Goal: Information Seeking & Learning: Learn about a topic

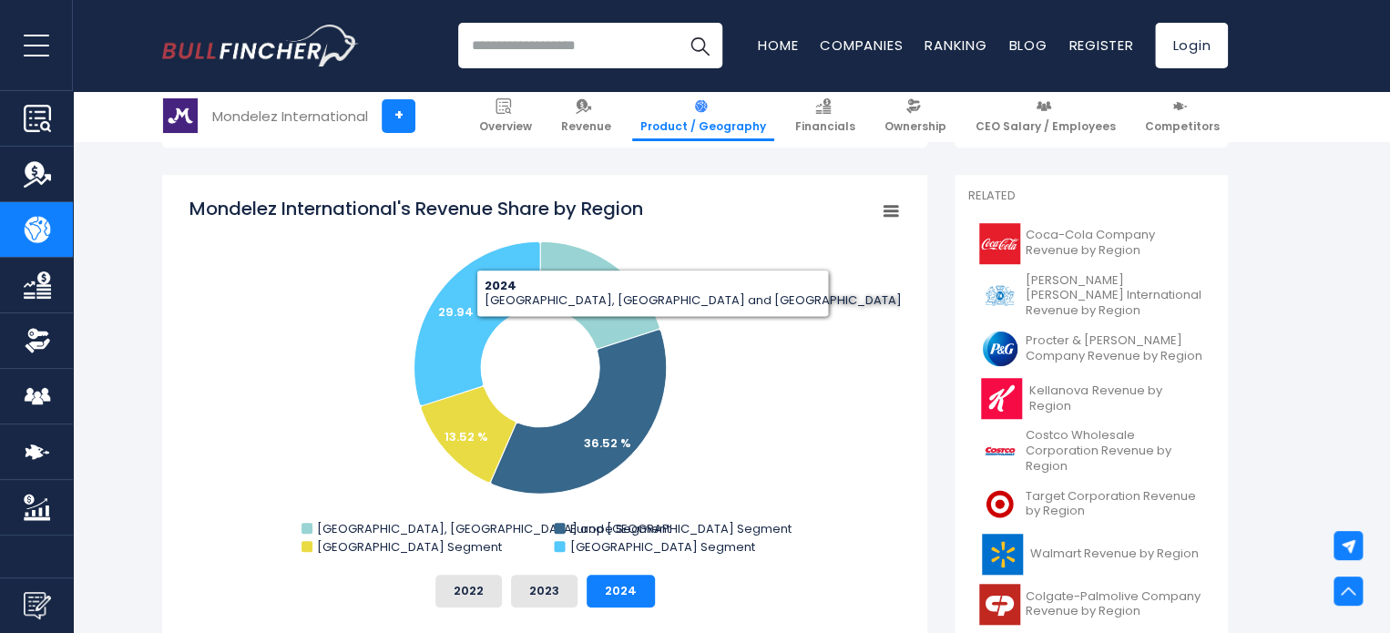
scroll to position [547, 0]
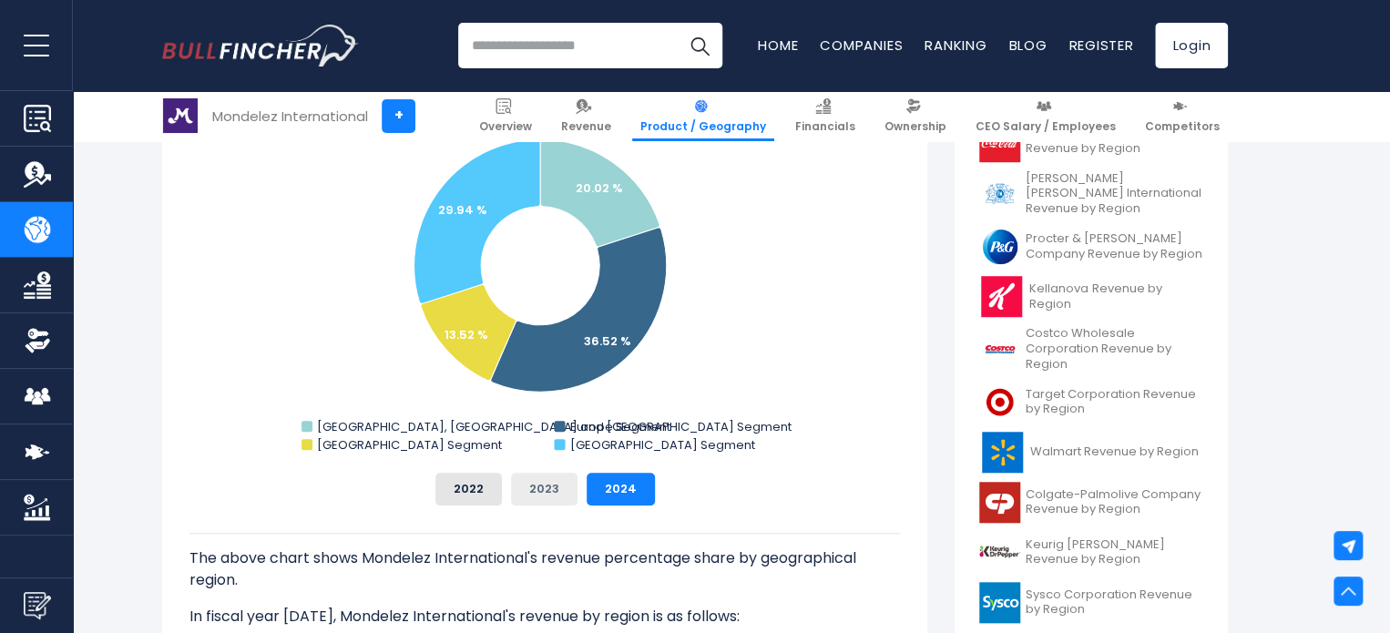
click at [545, 489] on button "2023" at bounding box center [544, 489] width 67 height 33
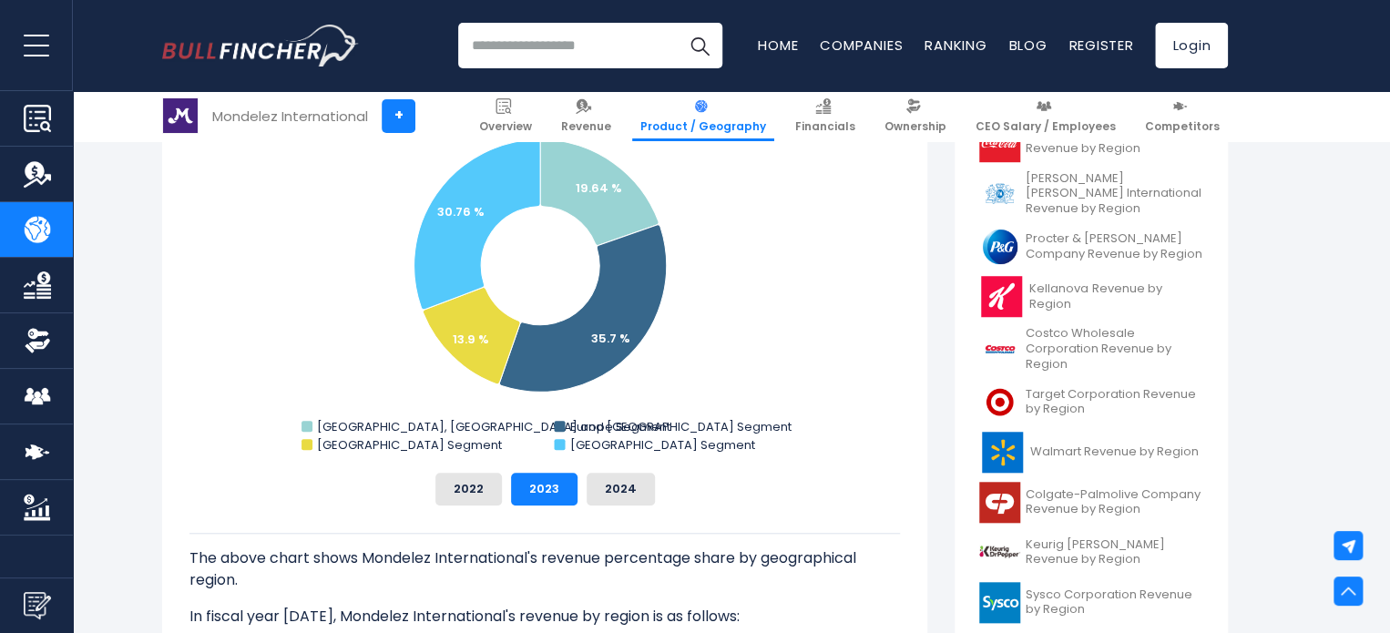
click at [503, 495] on div "2022 2023 2024" at bounding box center [545, 489] width 711 height 33
click at [477, 500] on button "2022" at bounding box center [469, 489] width 67 height 33
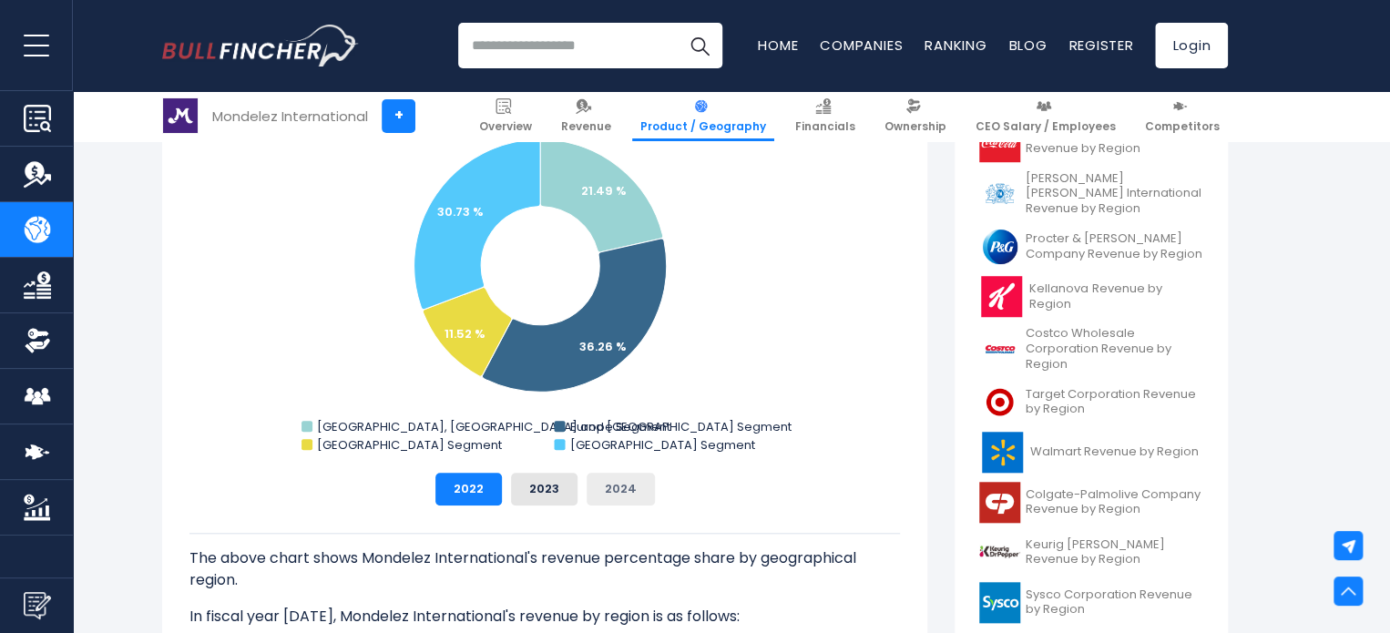
click at [630, 489] on button "2024" at bounding box center [621, 489] width 68 height 33
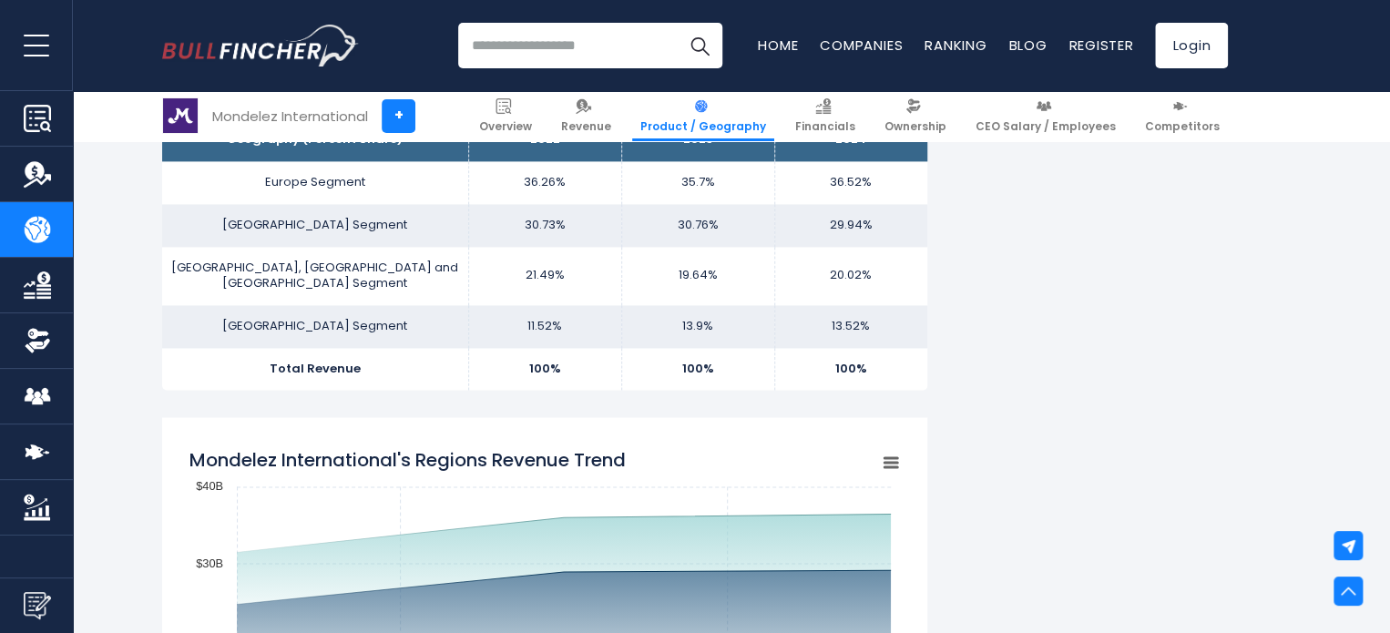
scroll to position [1276, 0]
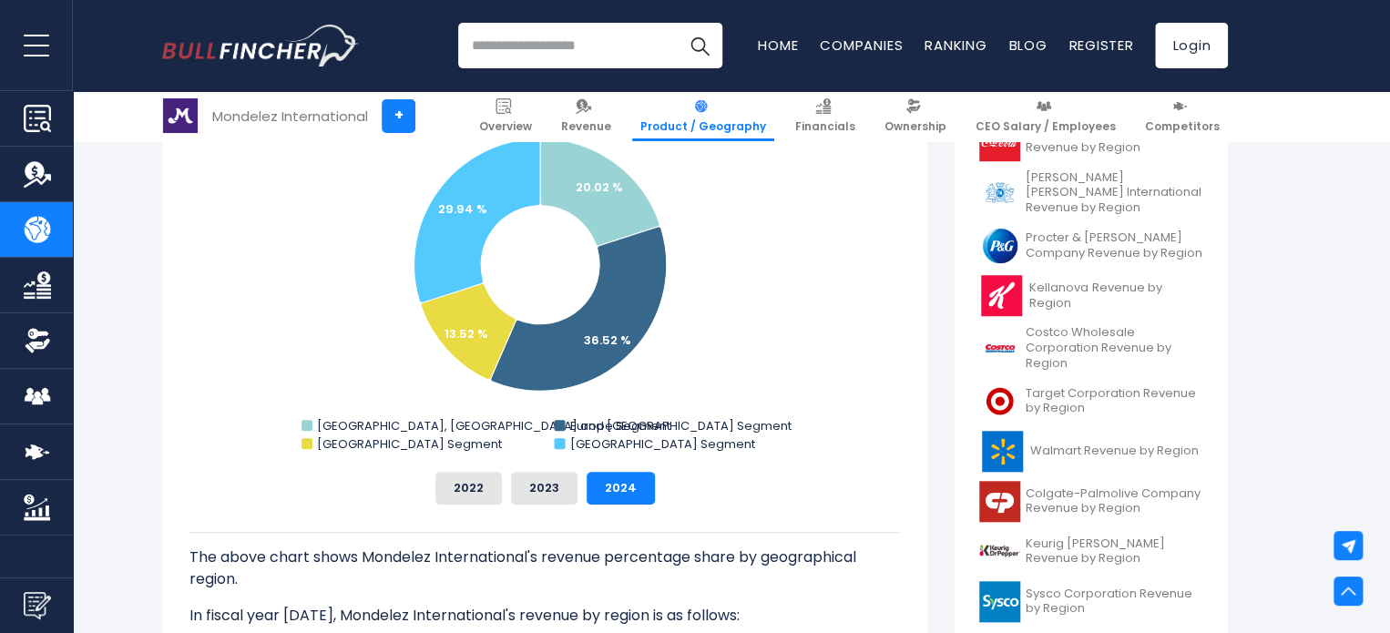
scroll to position [547, 0]
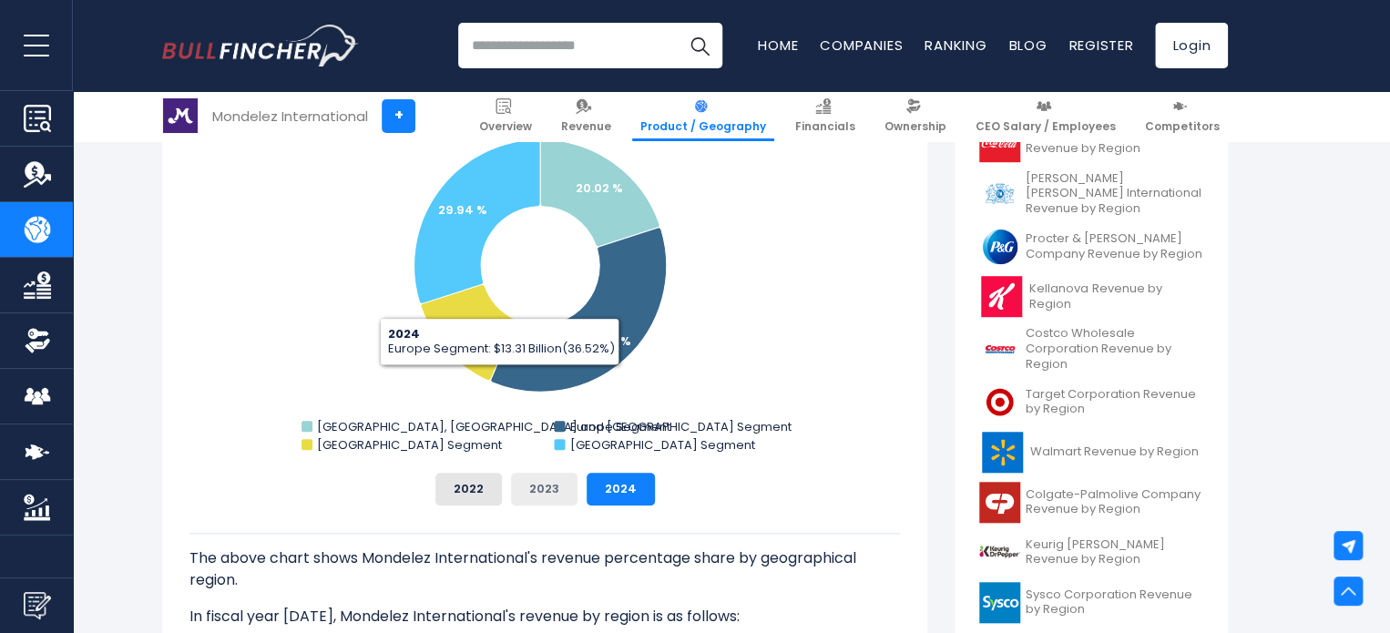
click at [538, 480] on button "2023" at bounding box center [544, 489] width 67 height 33
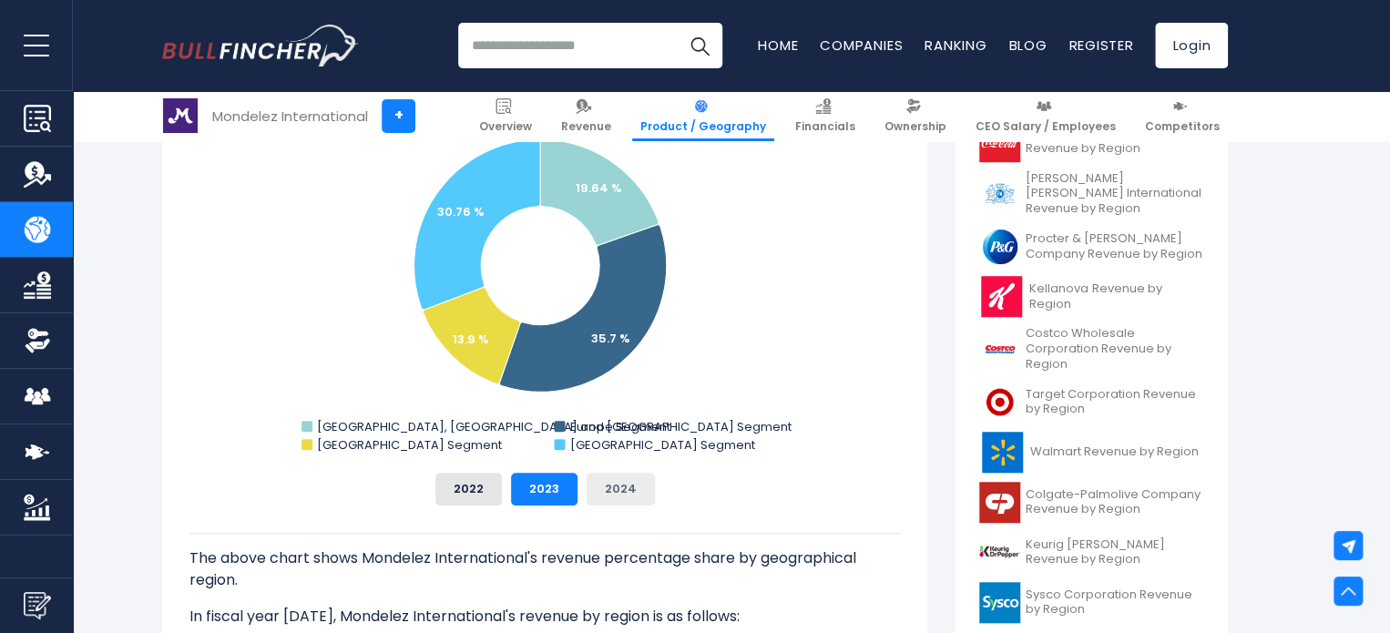
click at [600, 489] on button "2024" at bounding box center [621, 489] width 68 height 33
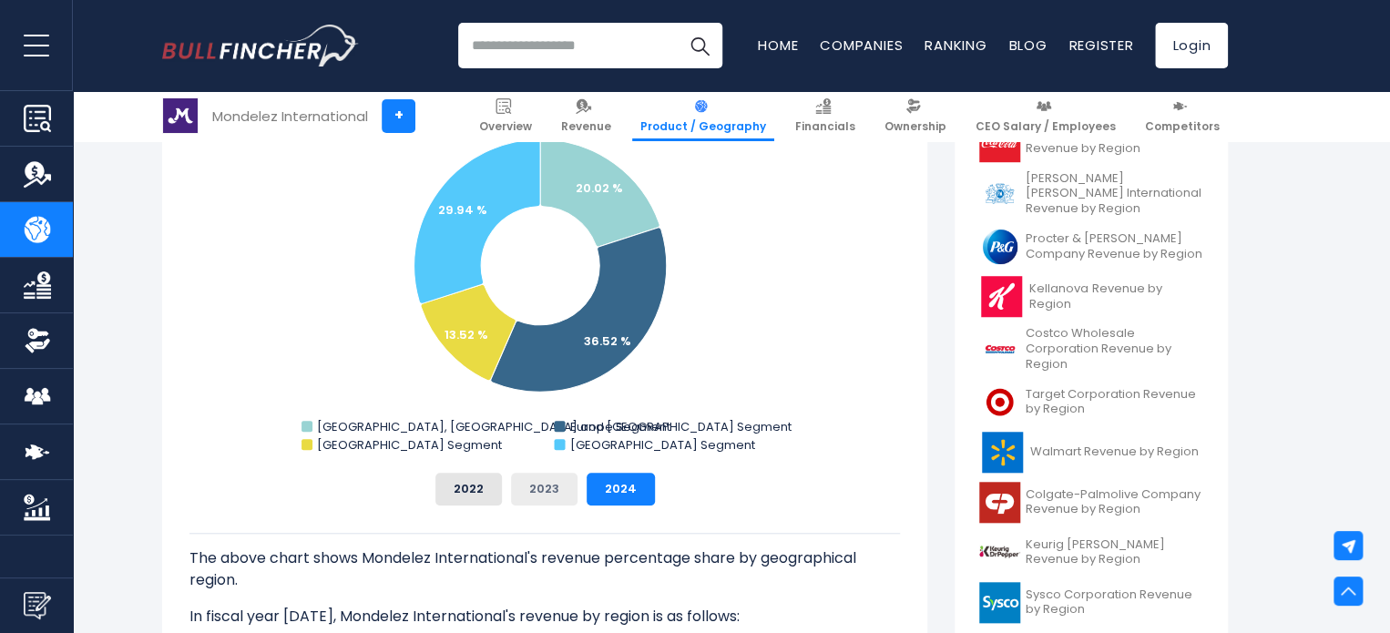
click at [543, 492] on button "2023" at bounding box center [544, 489] width 67 height 33
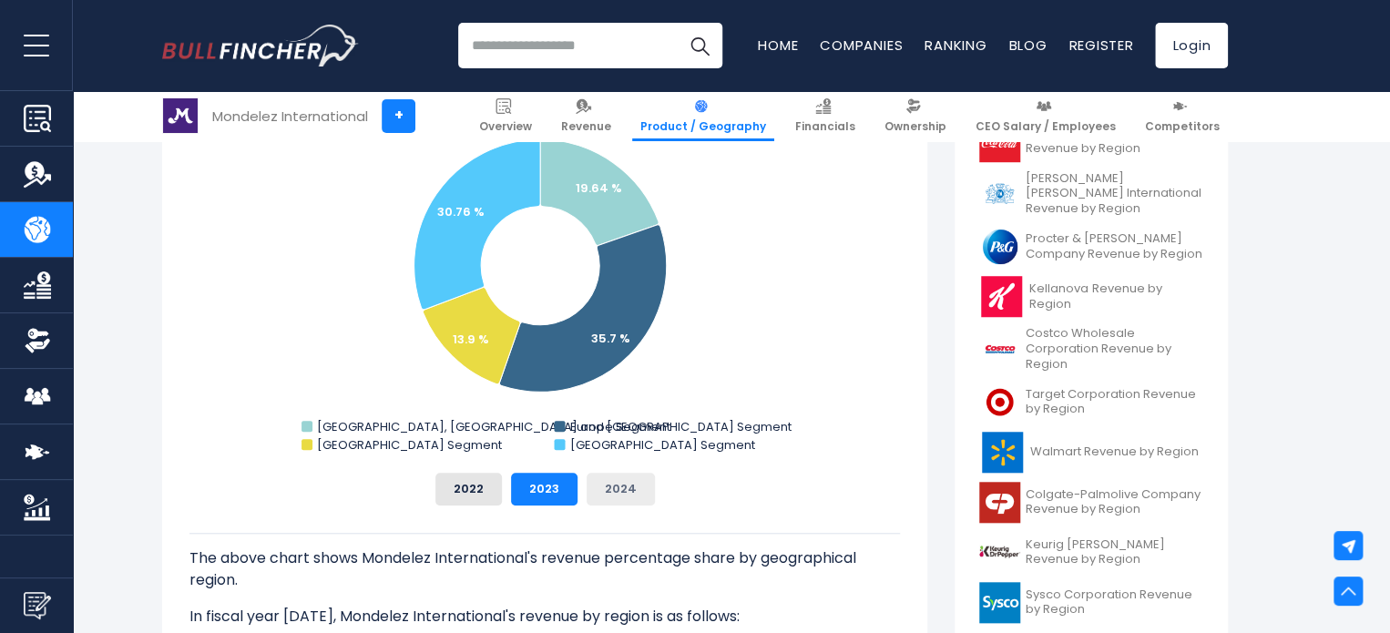
click at [596, 494] on button "2024" at bounding box center [621, 489] width 68 height 33
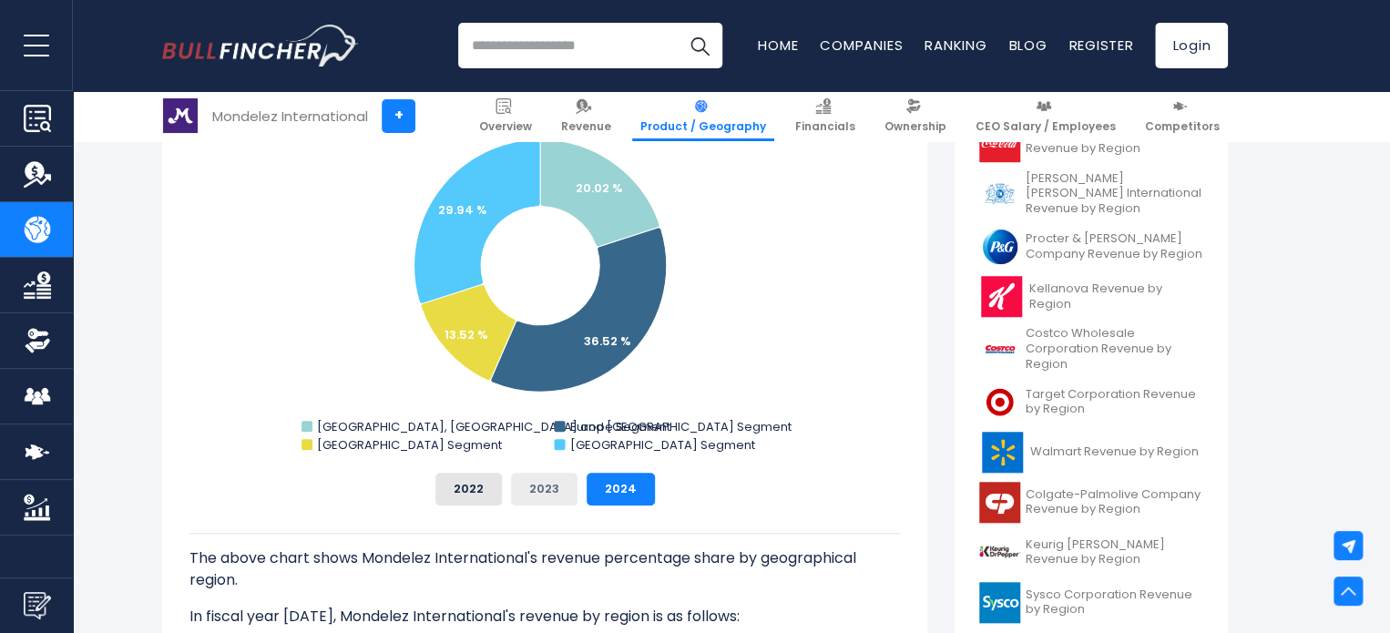
click at [541, 491] on button "2023" at bounding box center [544, 489] width 67 height 33
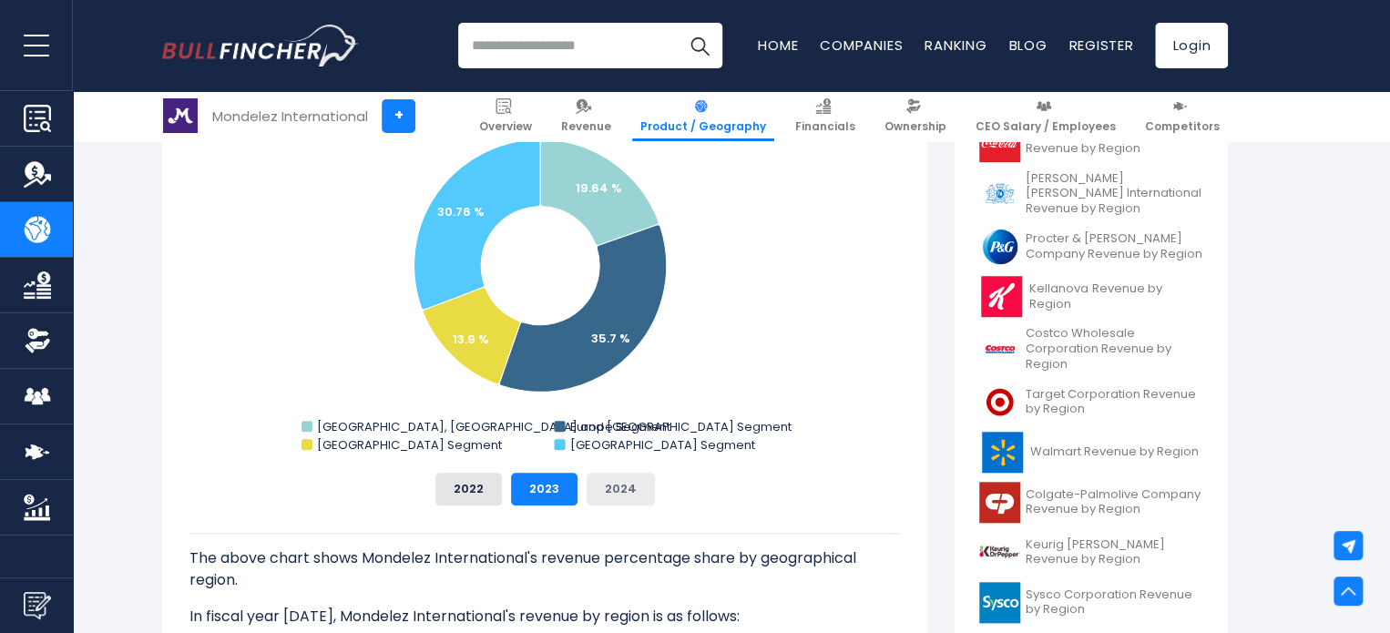
click at [607, 491] on button "2024" at bounding box center [621, 489] width 68 height 33
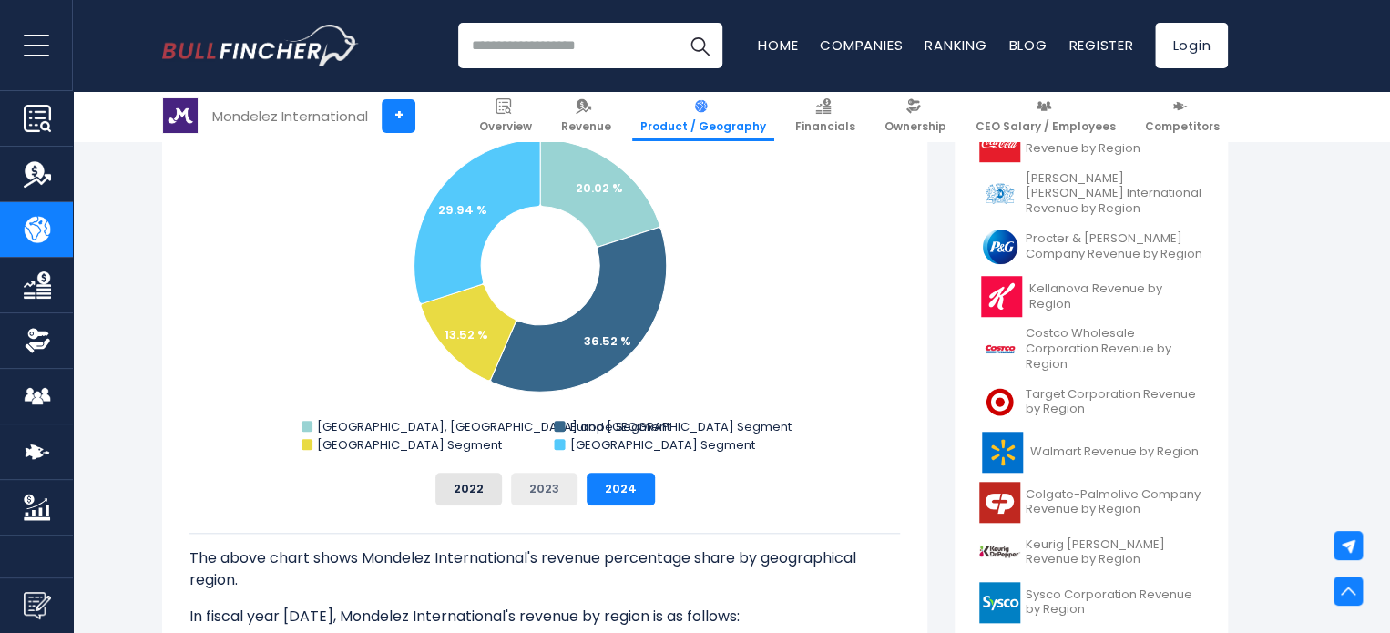
click at [543, 494] on button "2023" at bounding box center [544, 489] width 67 height 33
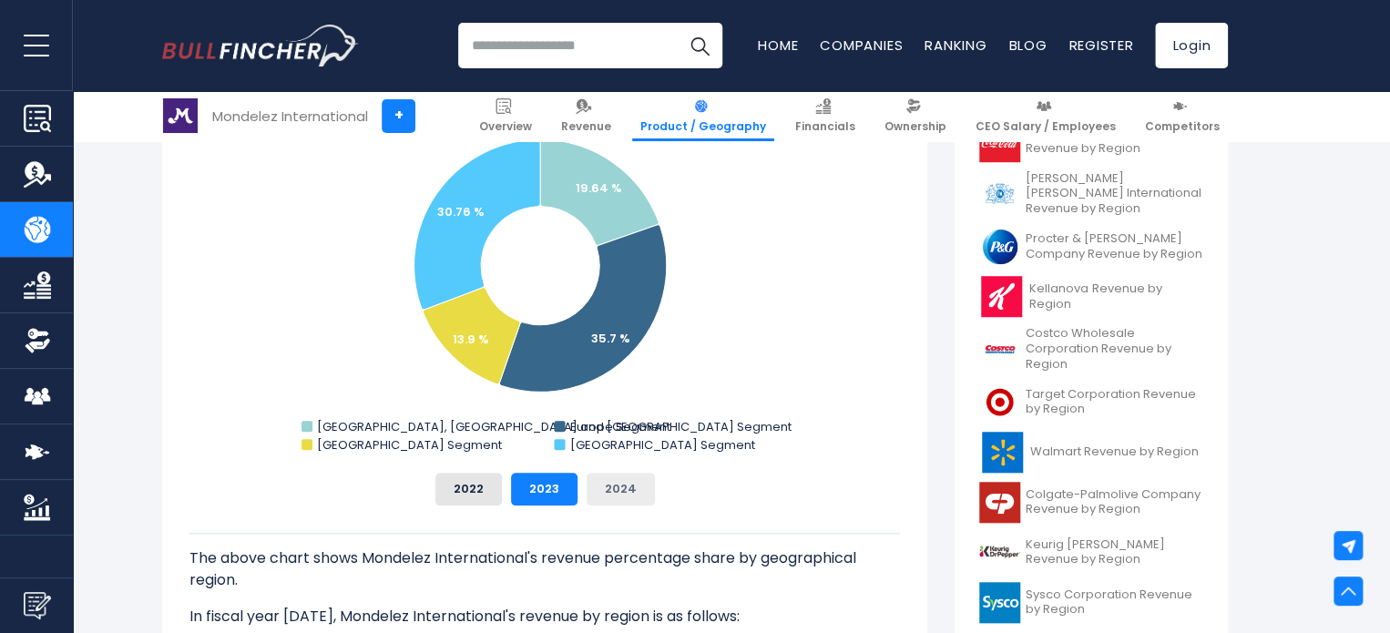
click at [598, 490] on button "2024" at bounding box center [621, 489] width 68 height 33
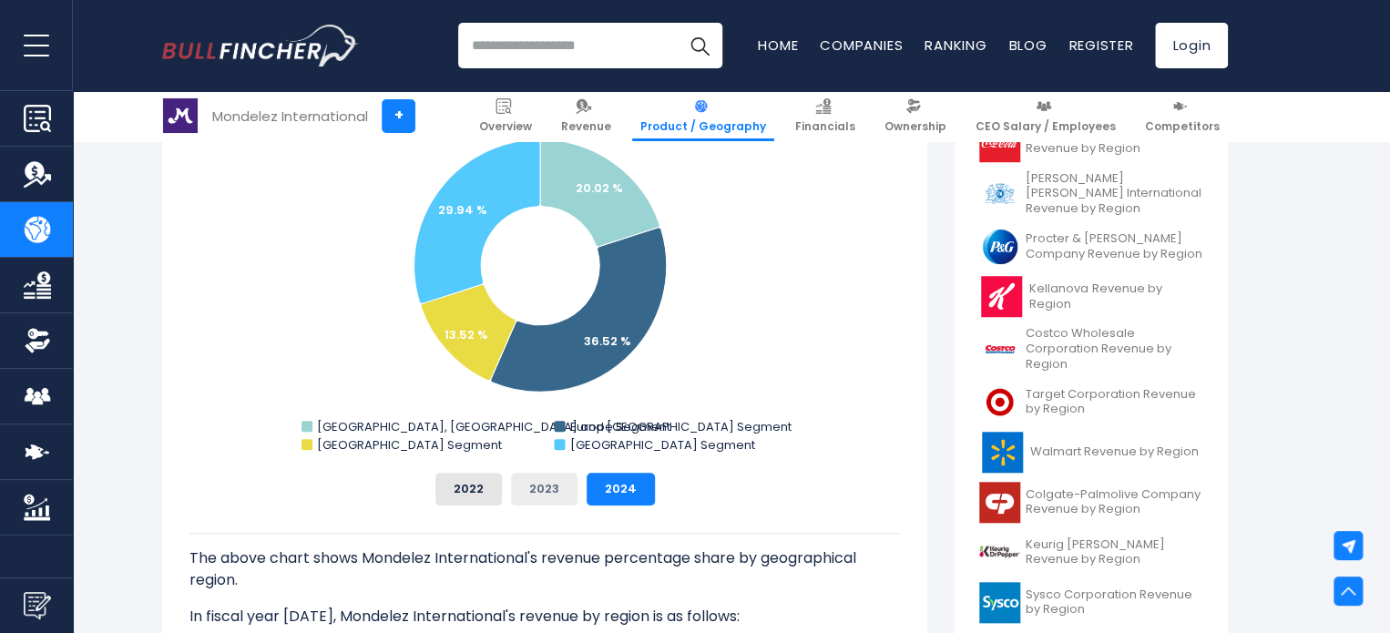
click at [563, 490] on button "2023" at bounding box center [544, 489] width 67 height 33
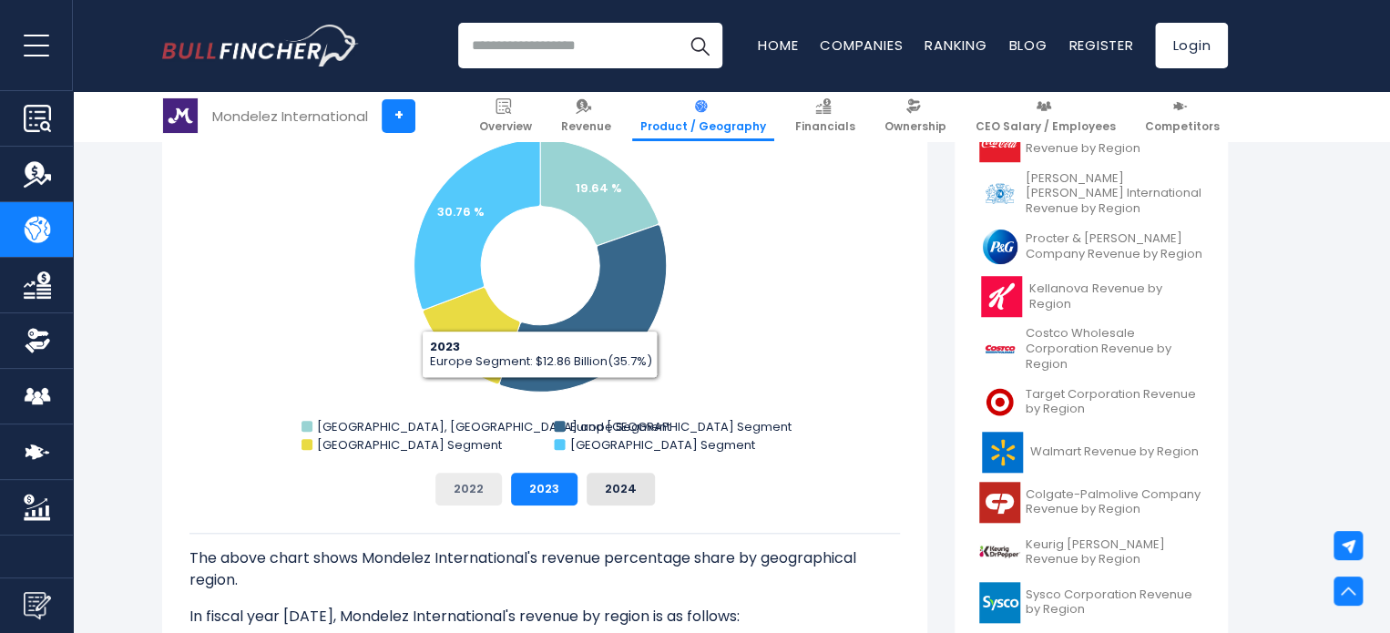
click at [479, 482] on button "2022" at bounding box center [469, 489] width 67 height 33
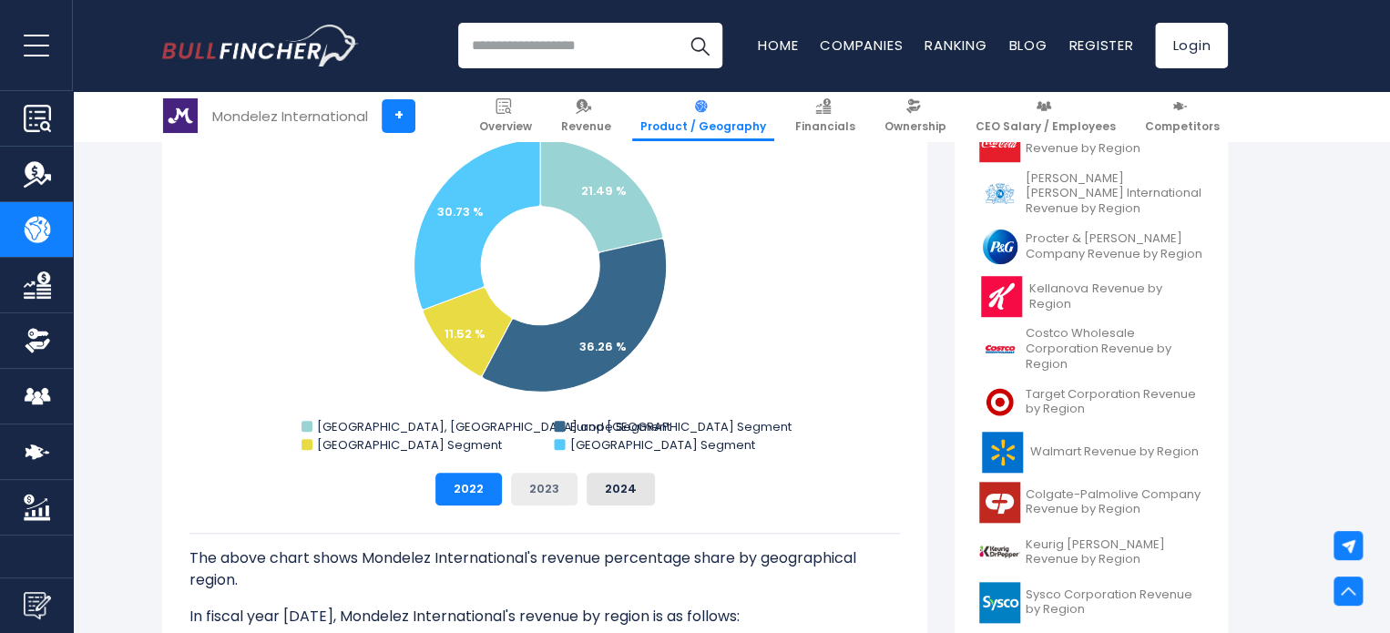
click at [540, 487] on button "2023" at bounding box center [544, 489] width 67 height 33
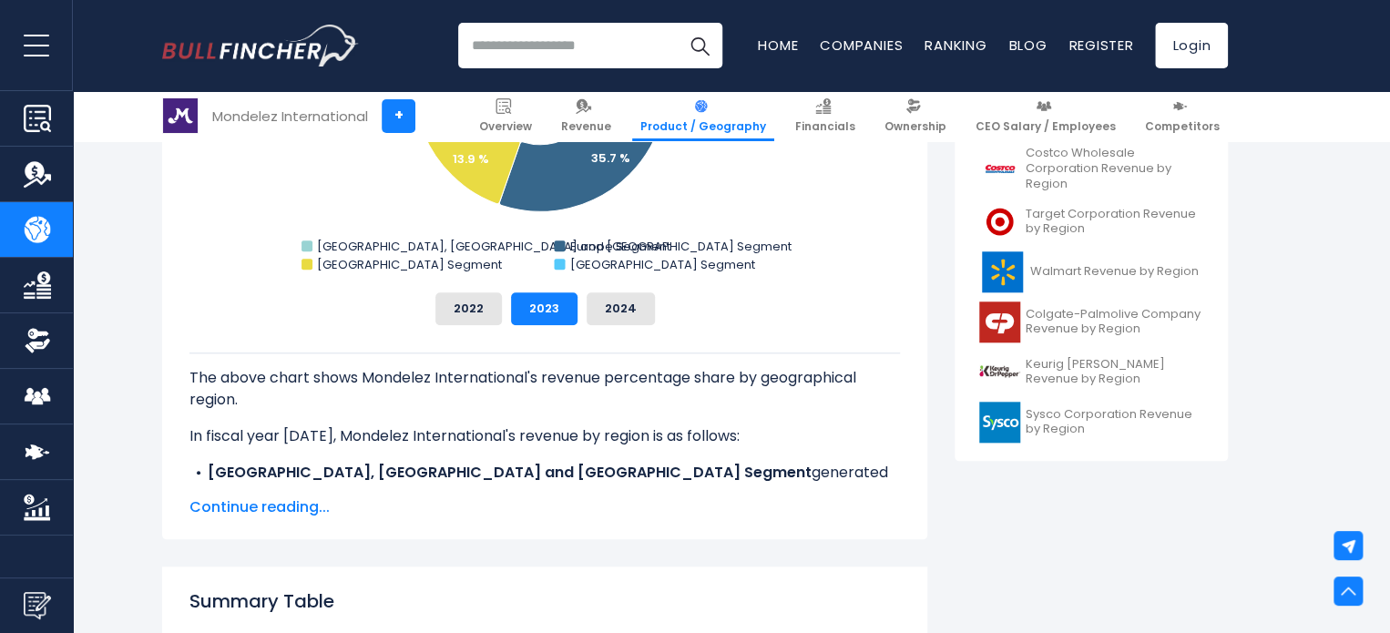
scroll to position [729, 0]
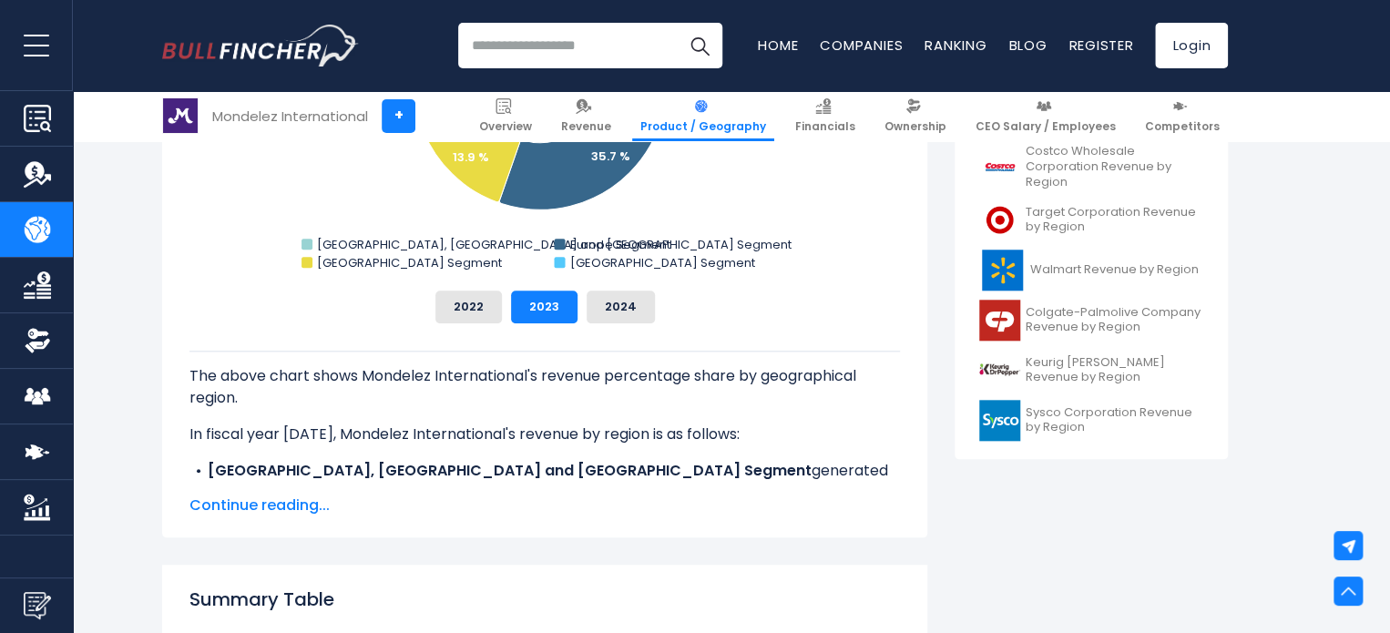
click at [298, 510] on span "Continue reading..." at bounding box center [545, 506] width 711 height 22
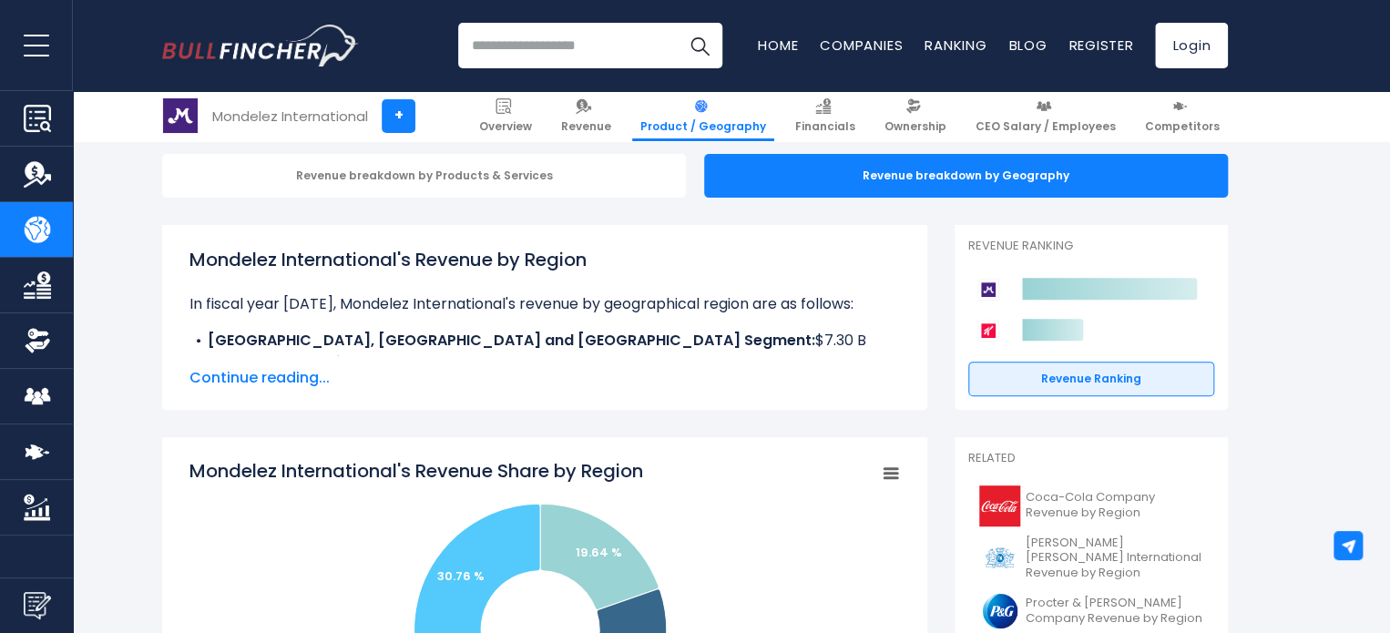
scroll to position [0, 0]
